Goal: Task Accomplishment & Management: Use online tool/utility

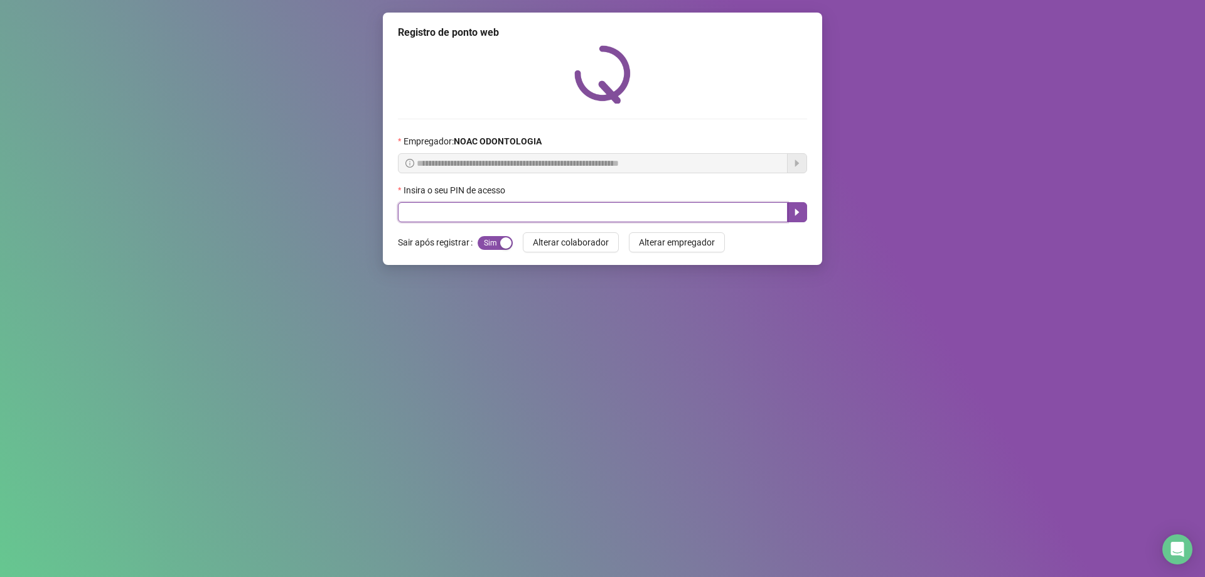
click at [494, 221] on input "text" at bounding box center [593, 212] width 390 height 20
type input "*****"
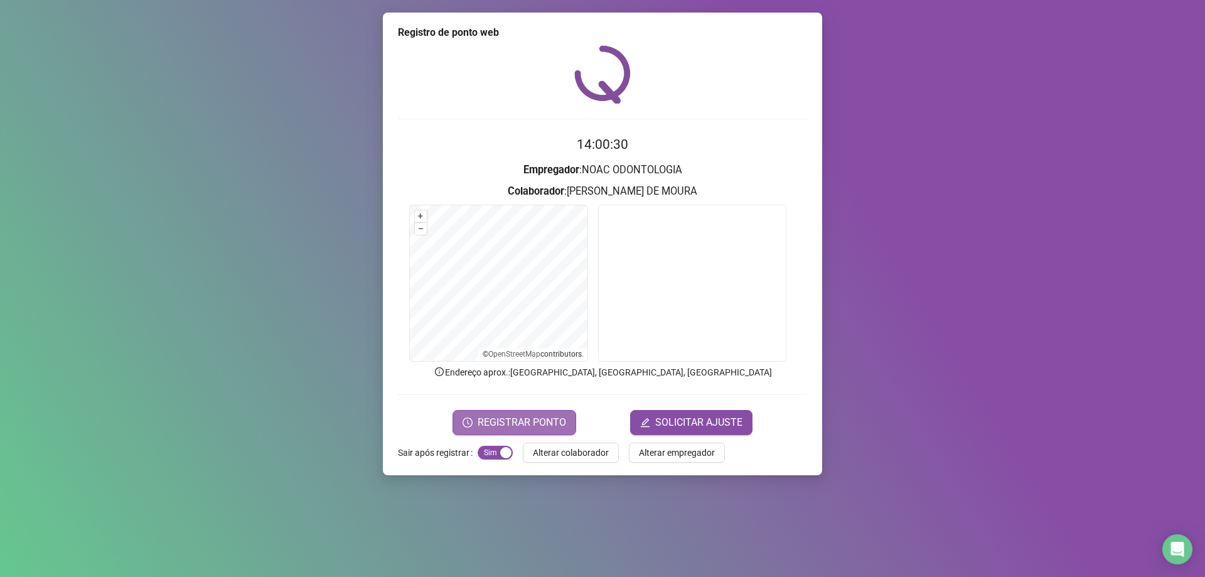
click at [539, 424] on span "REGISTRAR PONTO" at bounding box center [522, 422] width 89 height 15
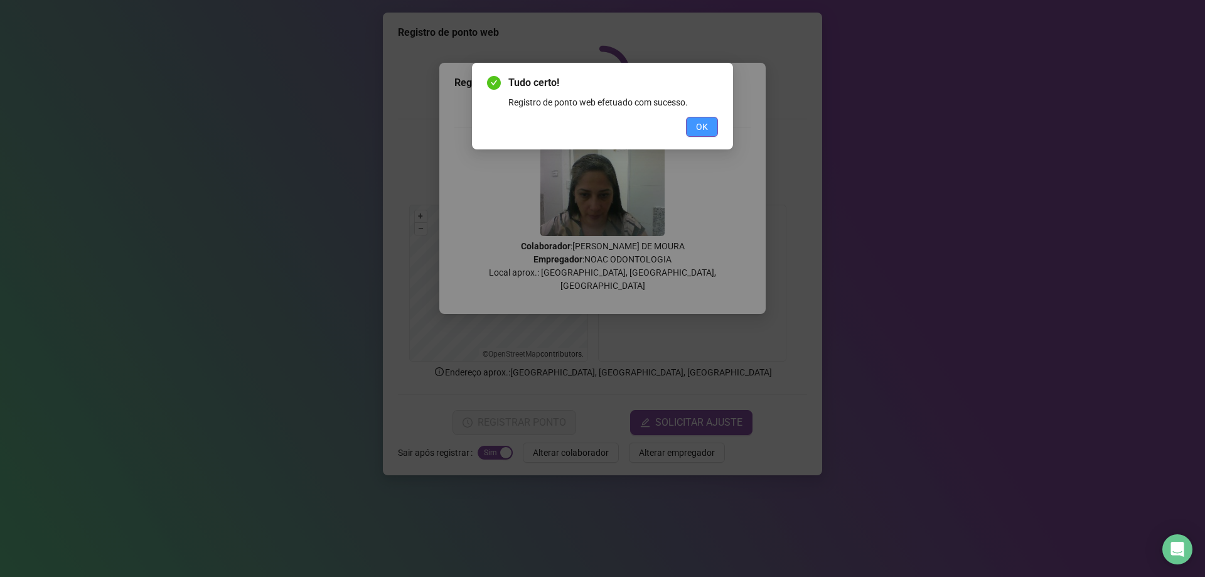
click at [694, 134] on button "OK" at bounding box center [702, 127] width 32 height 20
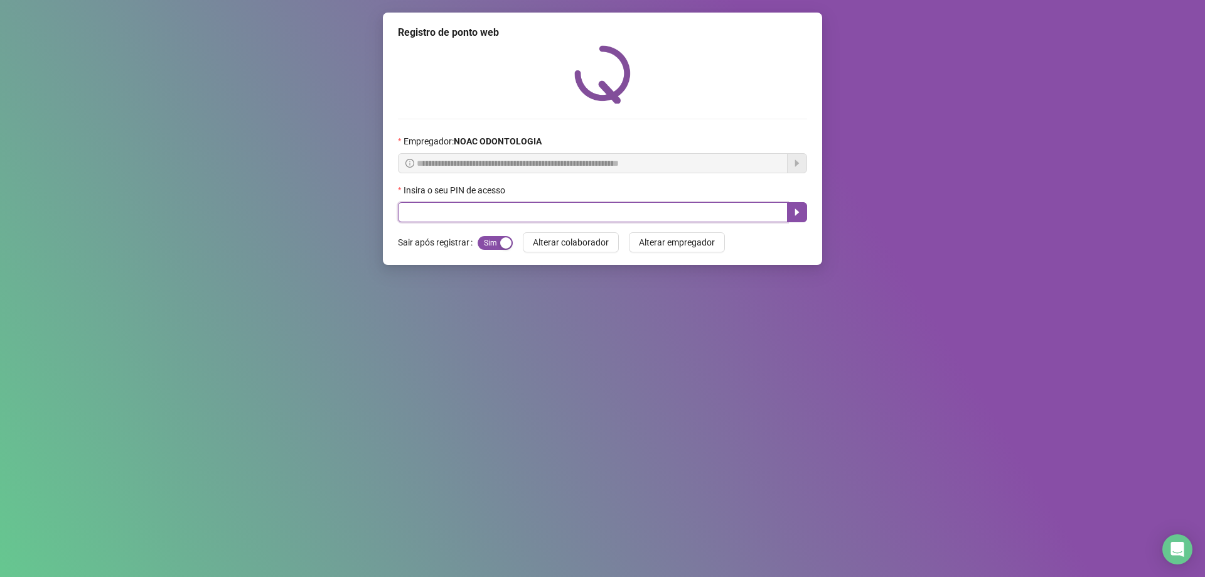
click at [566, 217] on input "text" at bounding box center [593, 212] width 390 height 20
type input "*****"
click at [803, 214] on button "button" at bounding box center [797, 212] width 20 height 20
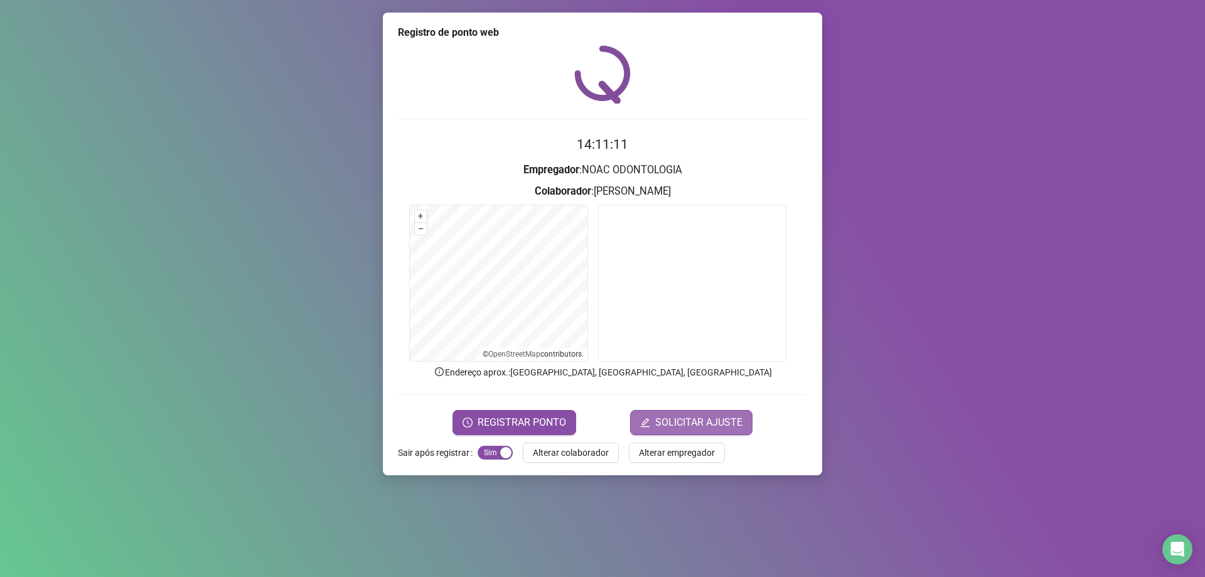
click at [699, 421] on span "SOLICITAR AJUSTE" at bounding box center [698, 422] width 87 height 15
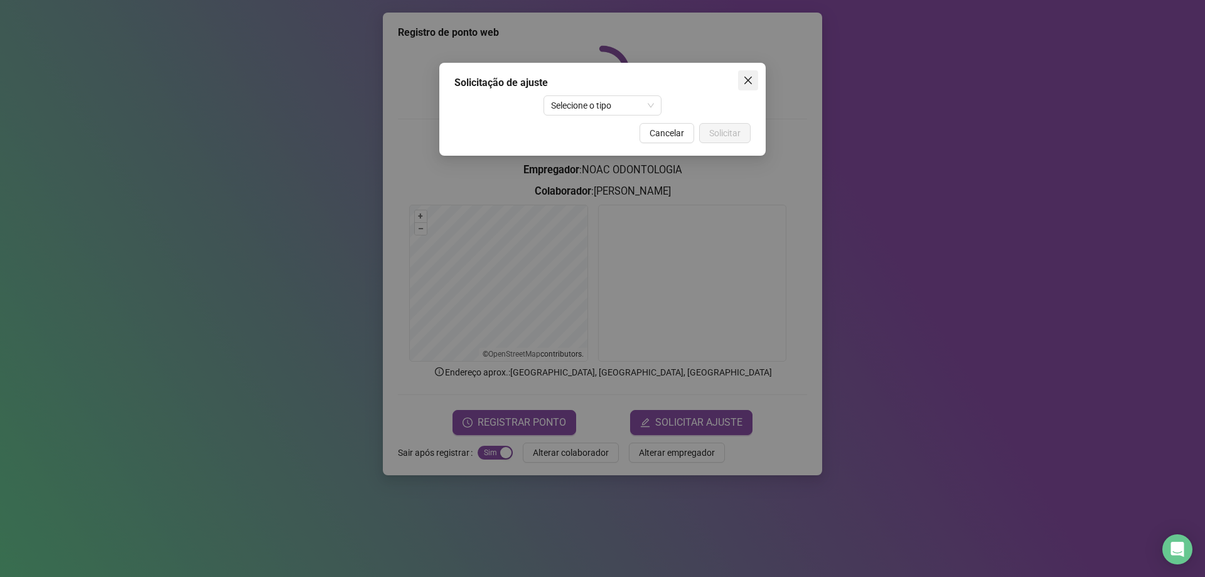
click at [744, 81] on icon "close" at bounding box center [748, 80] width 10 height 10
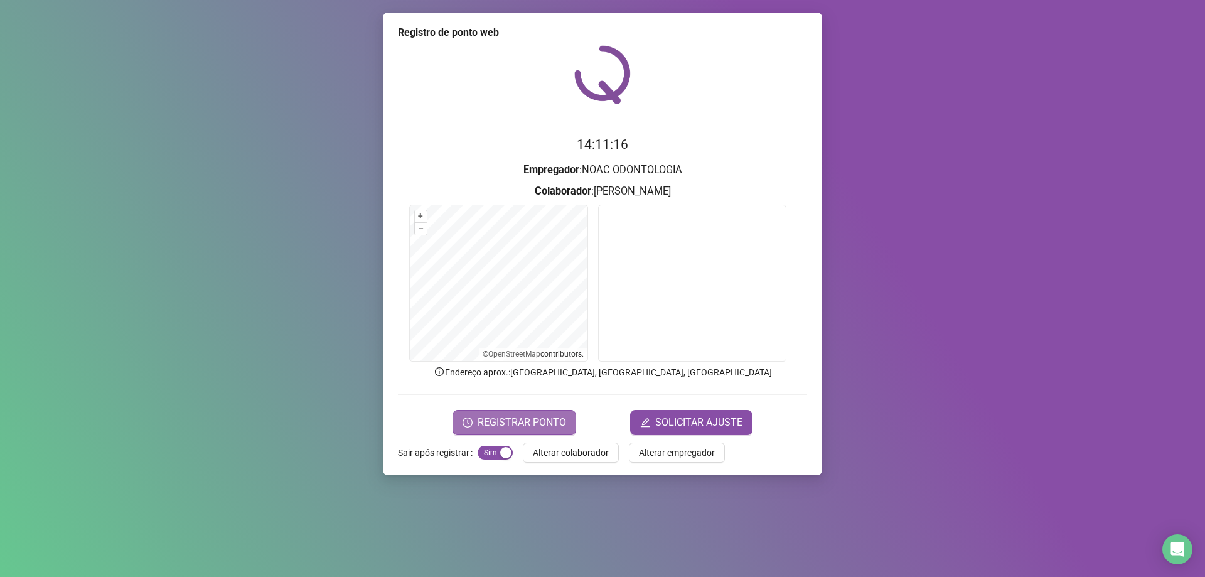
click at [508, 422] on span "REGISTRAR PONTO" at bounding box center [522, 422] width 89 height 15
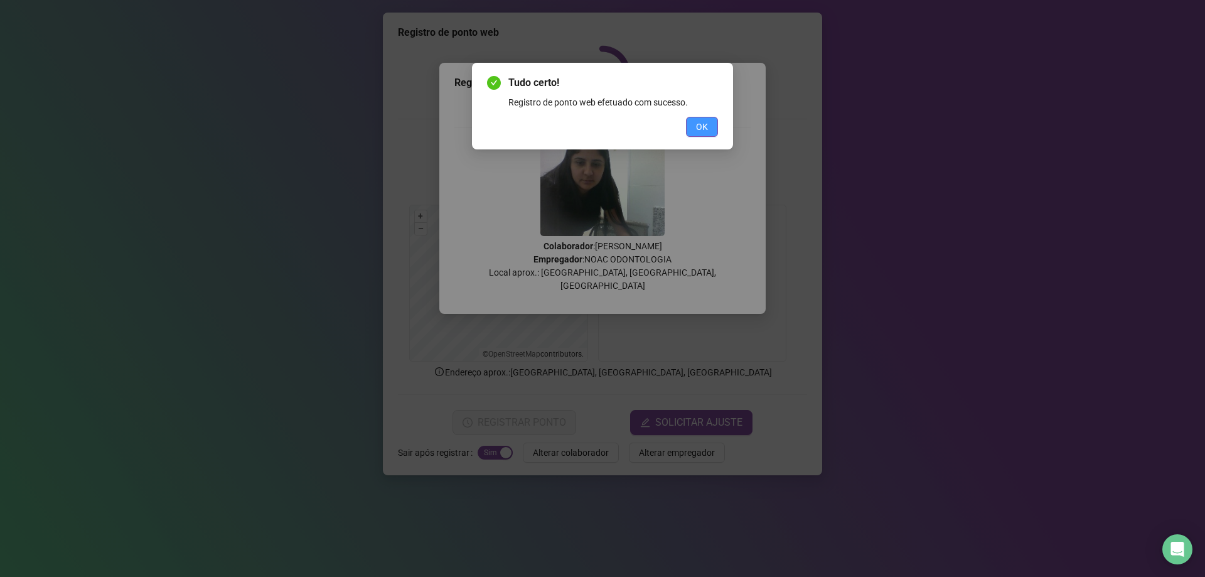
click at [709, 122] on button "OK" at bounding box center [702, 127] width 32 height 20
